Goal: Transaction & Acquisition: Obtain resource

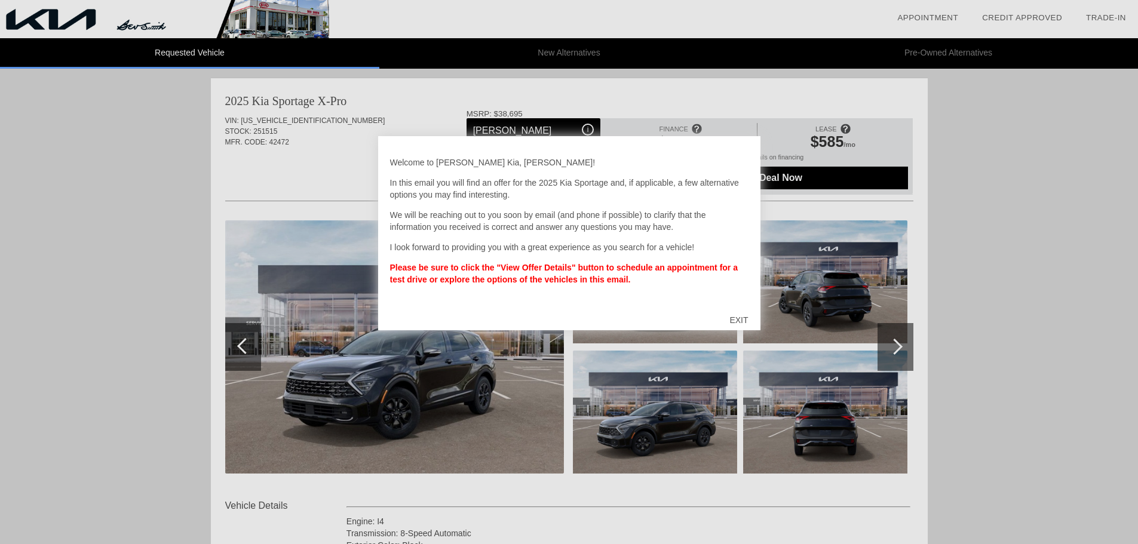
click at [738, 320] on div "EXIT" at bounding box center [738, 320] width 42 height 36
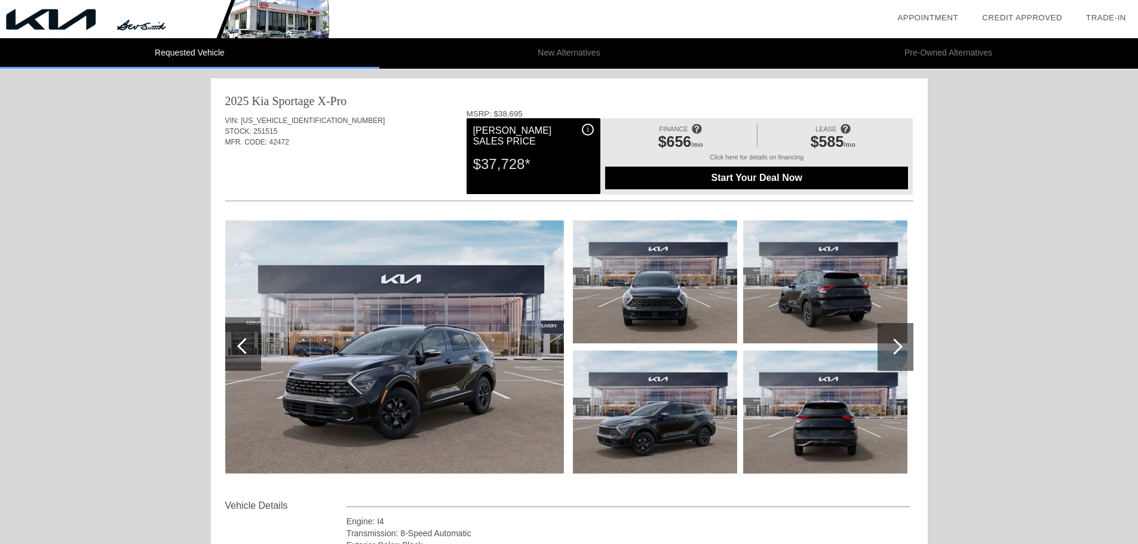
click at [179, 8] on img at bounding box center [164, 19] width 329 height 38
click at [911, 20] on link "Appointment" at bounding box center [927, 17] width 61 height 9
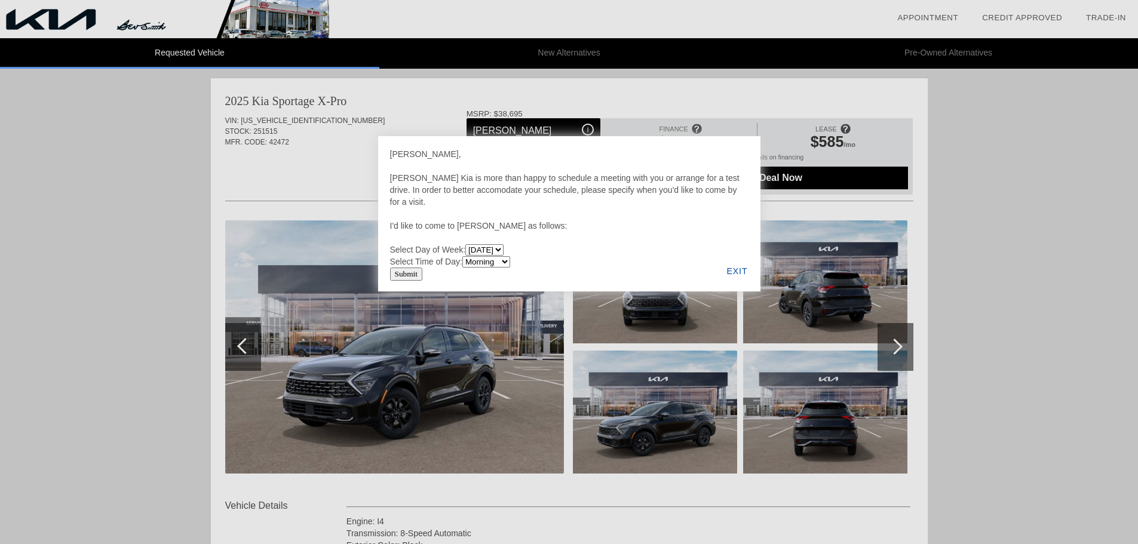
click at [739, 269] on div "EXIT" at bounding box center [737, 271] width 46 height 41
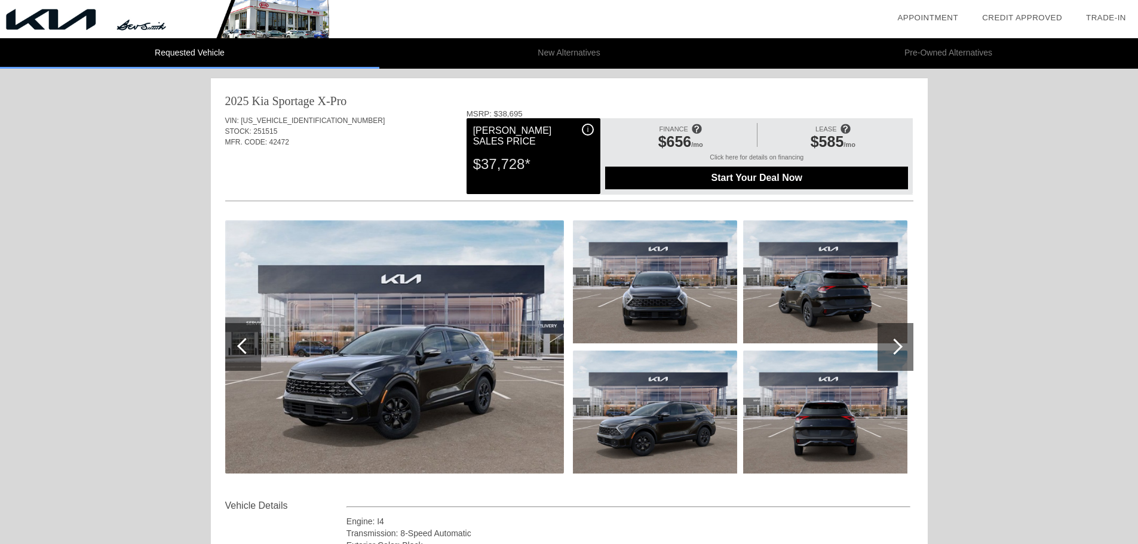
click at [1002, 14] on link "Credit Approved" at bounding box center [1022, 17] width 80 height 9
click at [1093, 18] on link "Trade-In" at bounding box center [1106, 17] width 40 height 9
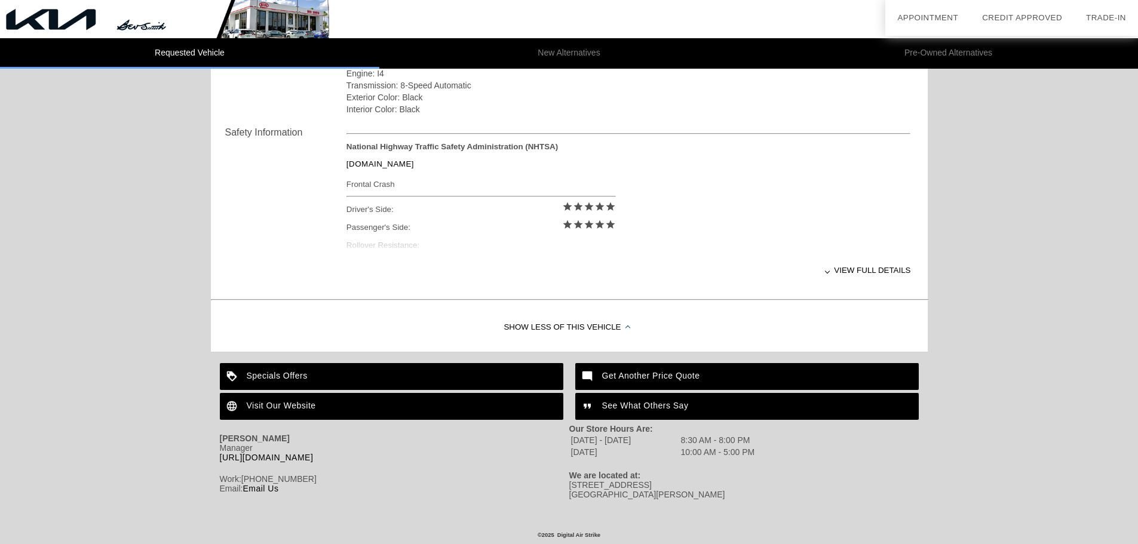
click at [649, 373] on div "Get Another Price Quote" at bounding box center [746, 376] width 343 height 27
click at [608, 405] on div "See What Others Say" at bounding box center [746, 406] width 343 height 27
click at [300, 372] on div "Specials Offers" at bounding box center [391, 376] width 343 height 27
click at [306, 402] on div "Visit Our Website" at bounding box center [391, 406] width 343 height 27
